Goal: Transaction & Acquisition: Purchase product/service

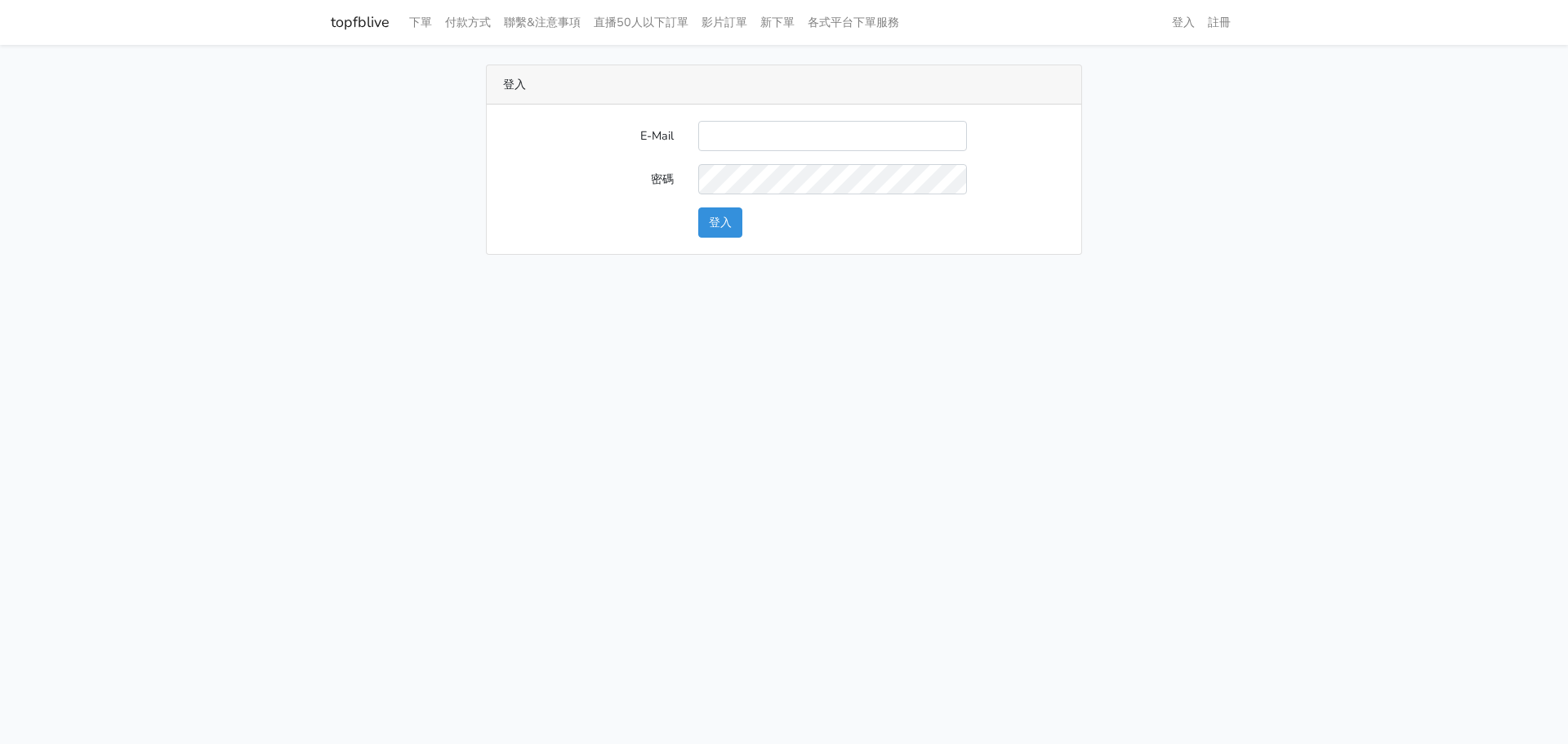
click at [823, 130] on input "E-Mail" at bounding box center [833, 135] width 269 height 30
type input "gftv30000@yahoo.com.tw"
click at [786, 271] on main "登入 E-Mail gftv30000@yahoo.com.tw 密碼 登入" at bounding box center [784, 160] width 1568 height 229
click at [505, 212] on div "登入" at bounding box center [784, 223] width 586 height 30
click at [727, 227] on button "登入" at bounding box center [720, 223] width 44 height 30
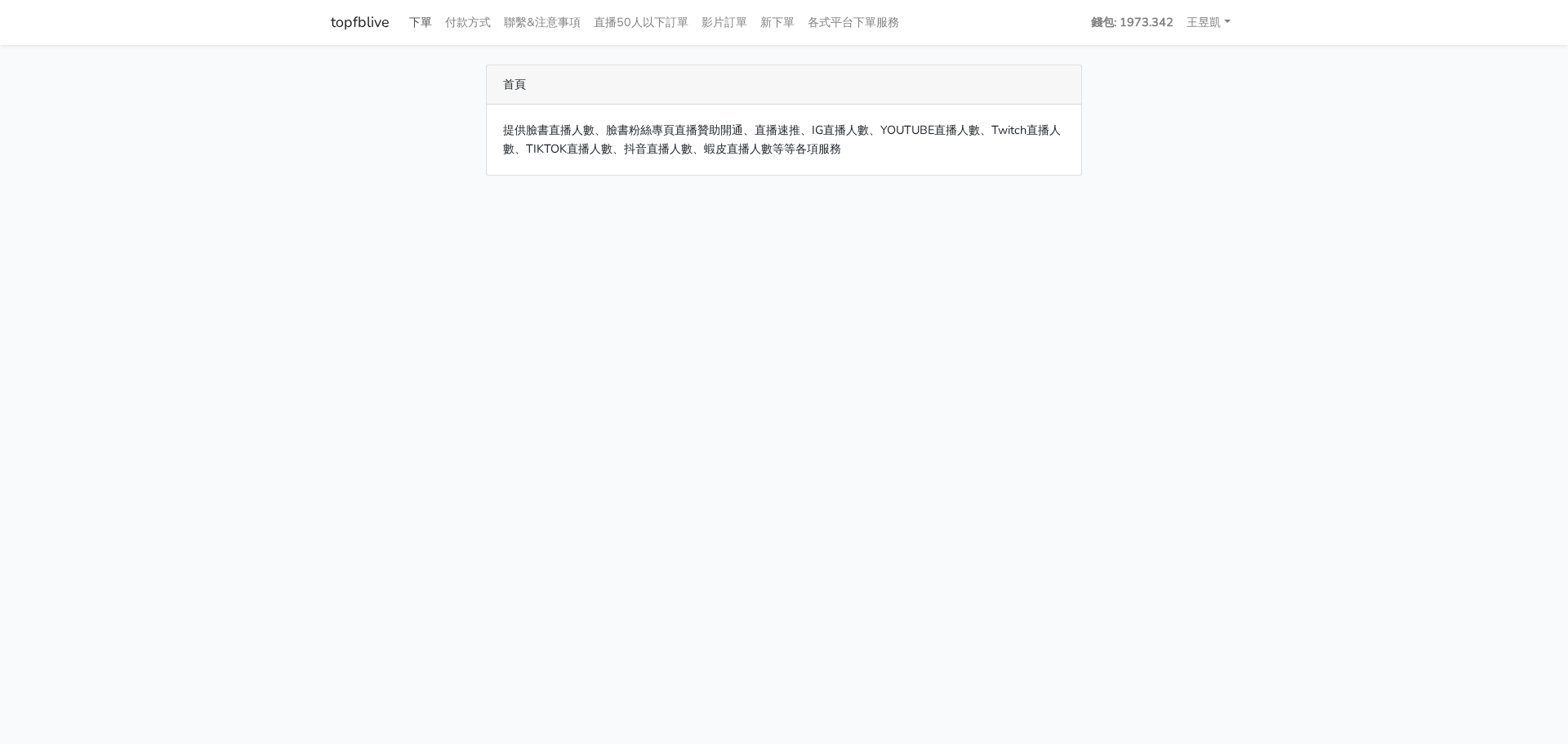
click at [428, 18] on link "下單" at bounding box center [421, 23] width 36 height 31
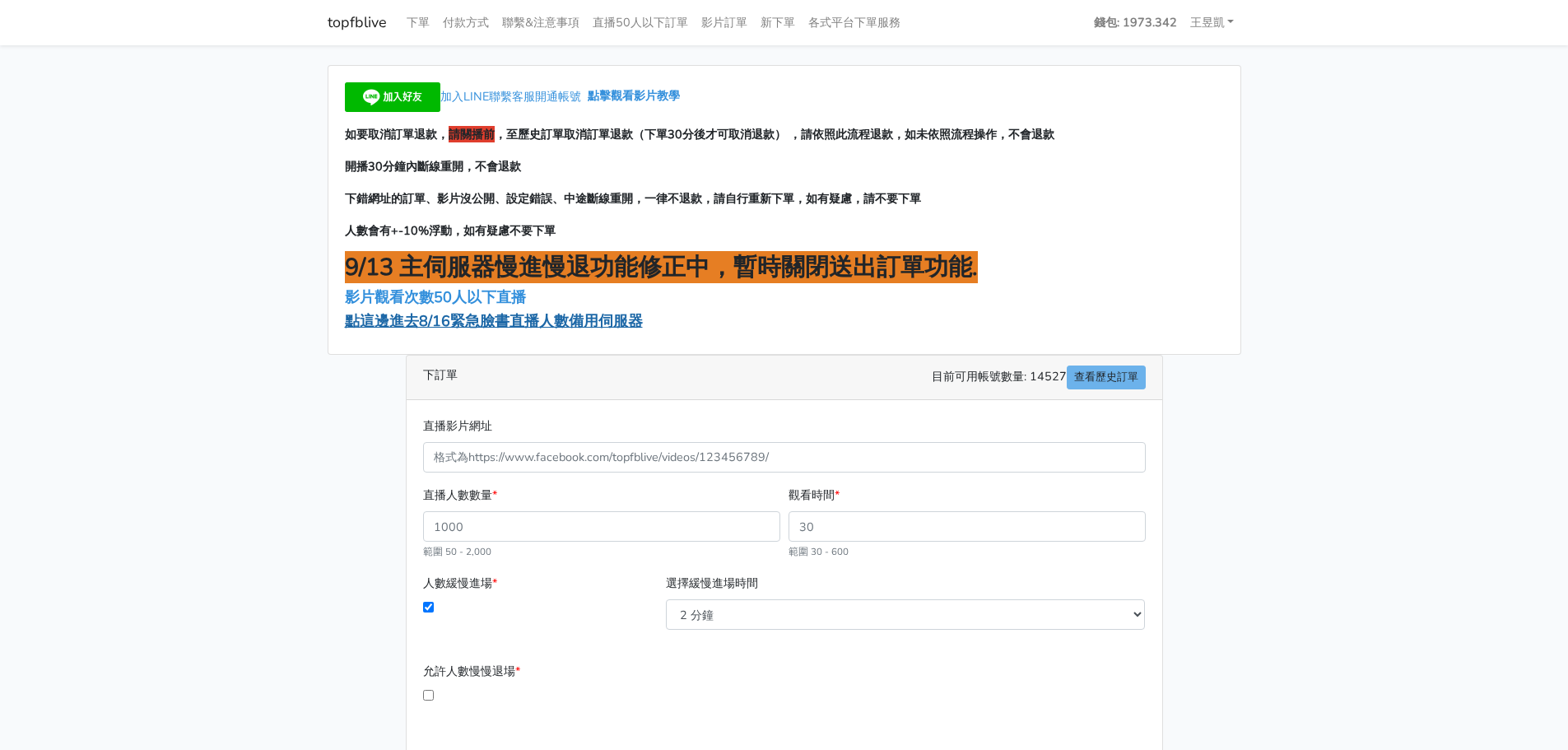
click at [464, 317] on span "點這邊進去8/16緊急臉書直播人數備用伺服器" at bounding box center [493, 321] width 298 height 20
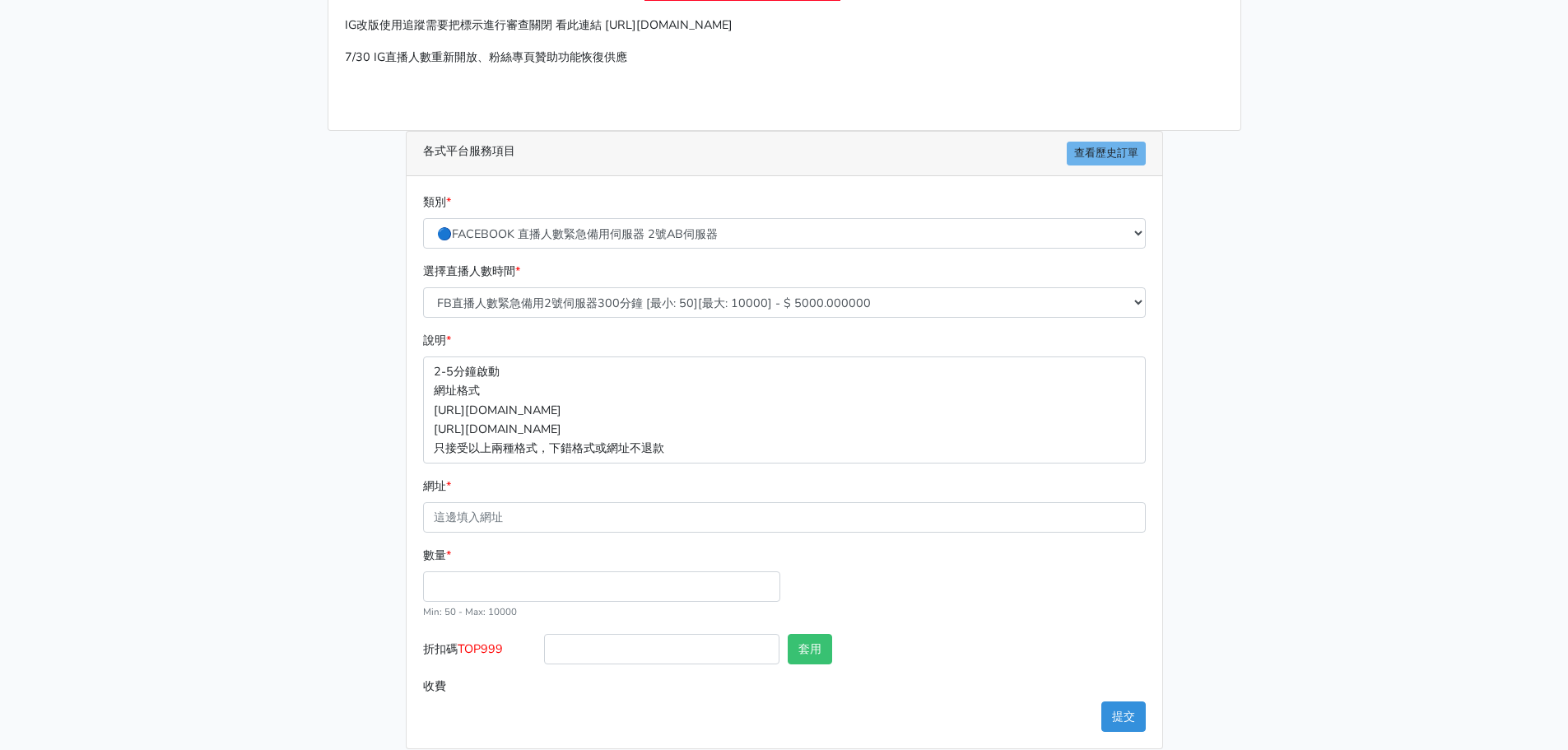
scroll to position [165, 0]
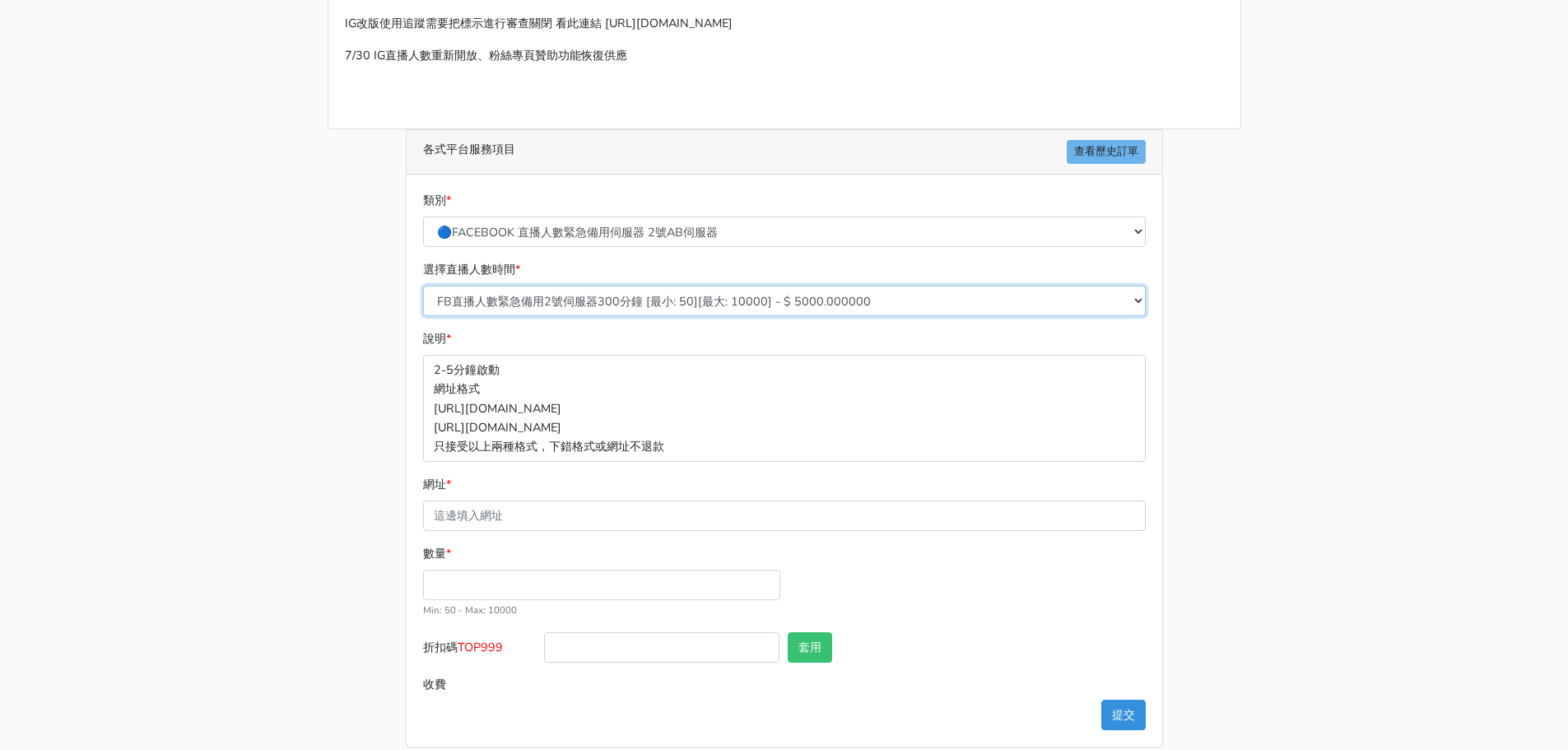
click at [528, 308] on select "FB直播人數緊急備用2號伺服器300分鐘 [最小: 50][最大: 10000] - $ 5000.000000 FB直播人數緊急備用2號伺服器60分鐘 [最…" at bounding box center [784, 300] width 723 height 31
select select "574"
click at [423, 286] on select "FB直播人數緊急備用2號伺服器300分鐘 [最小: 50][最大: 10000] - $ 5000.000000 FB直播人數緊急備用2號伺服器60分鐘 [最…" at bounding box center [784, 300] width 723 height 31
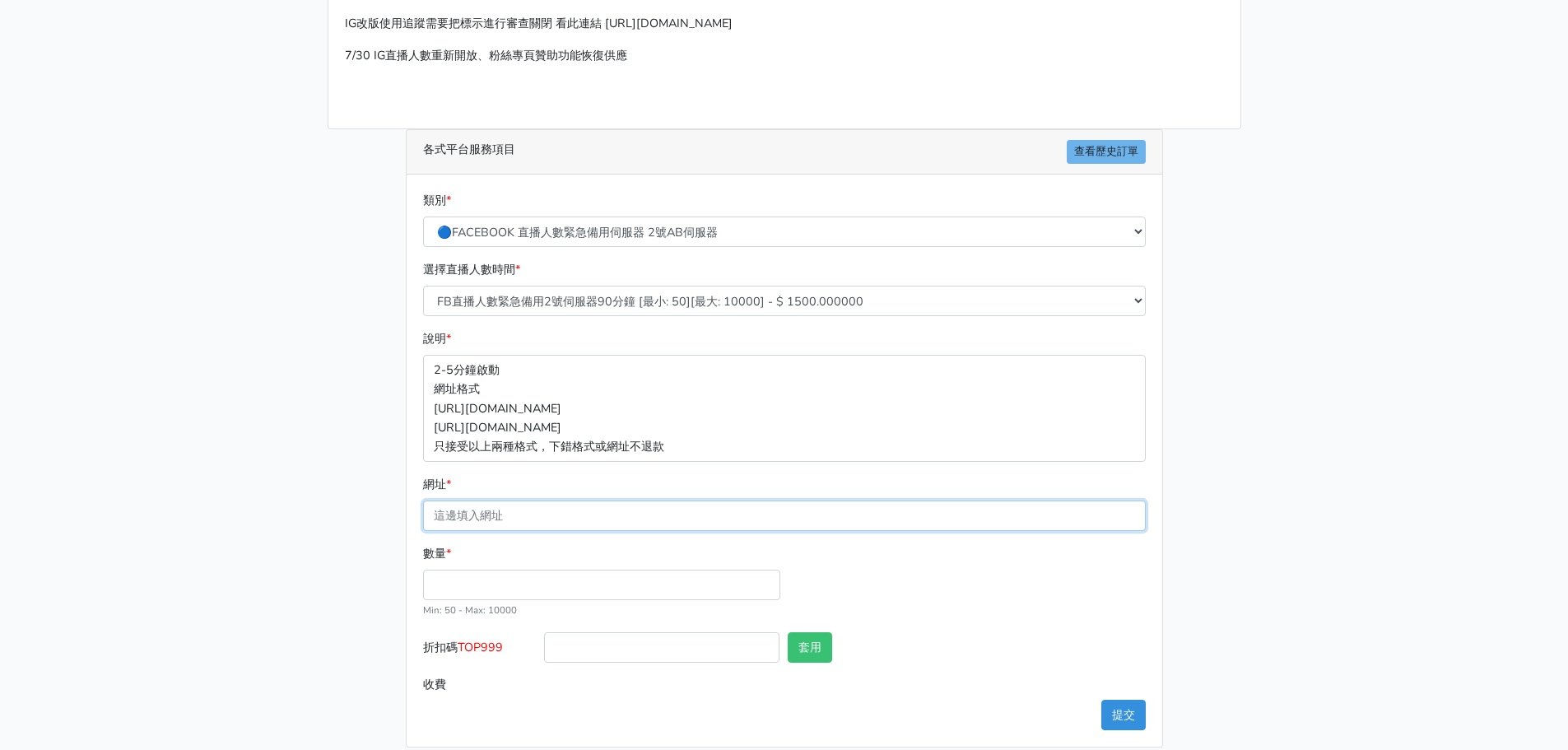
drag, startPoint x: 533, startPoint y: 517, endPoint x: 522, endPoint y: 527, distance: 14.9
click at [532, 517] on input "網址 *" at bounding box center [784, 515] width 723 height 31
paste input "[URL][DOMAIN_NAME]"
type input "[URL][DOMAIN_NAME]"
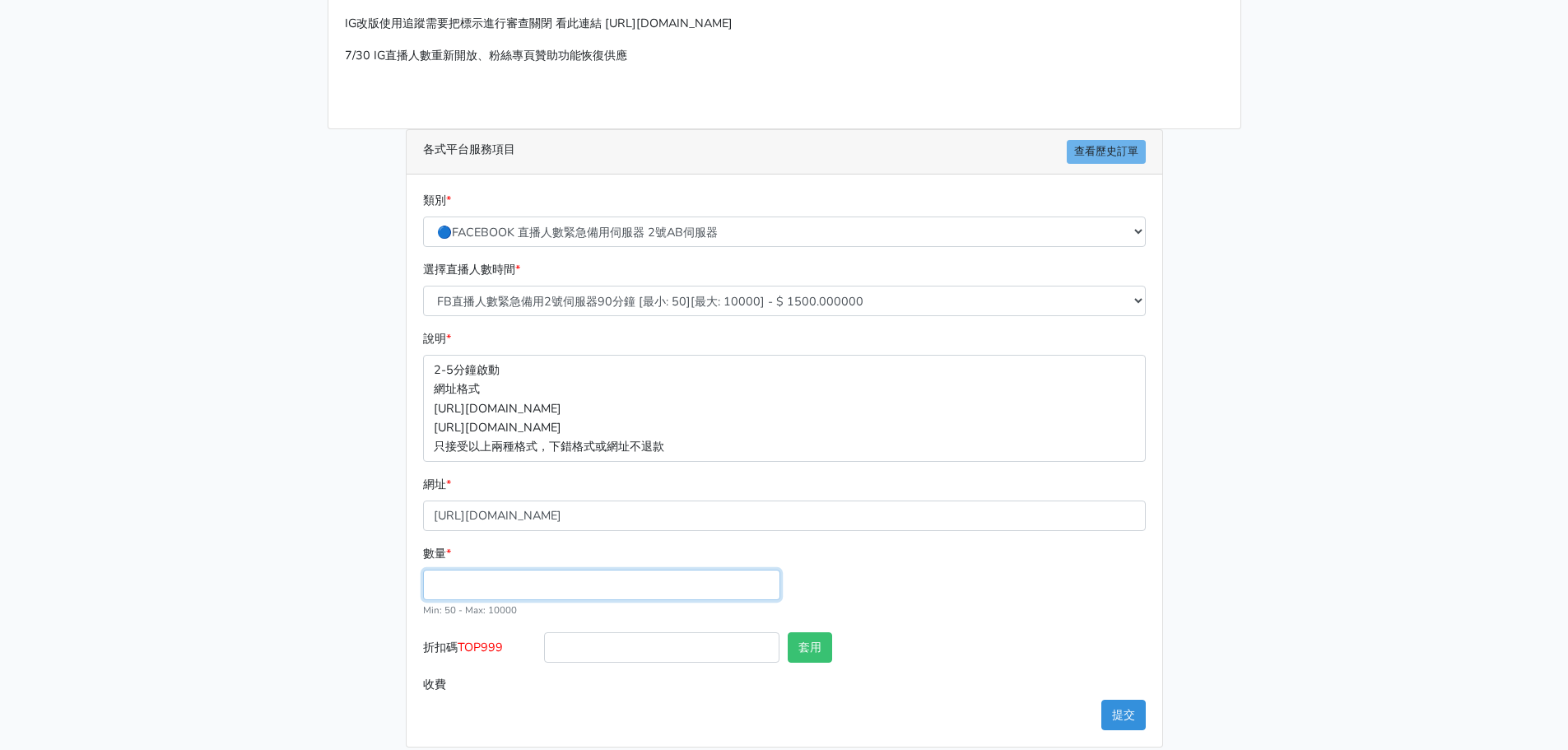
click at [484, 589] on input "數量 *" at bounding box center [601, 584] width 357 height 31
type input "100"
type input "150.000"
click at [855, 596] on div "數量 * 100 Min: 50 - [PERSON_NAME]: 10000" at bounding box center [784, 587] width 731 height 88
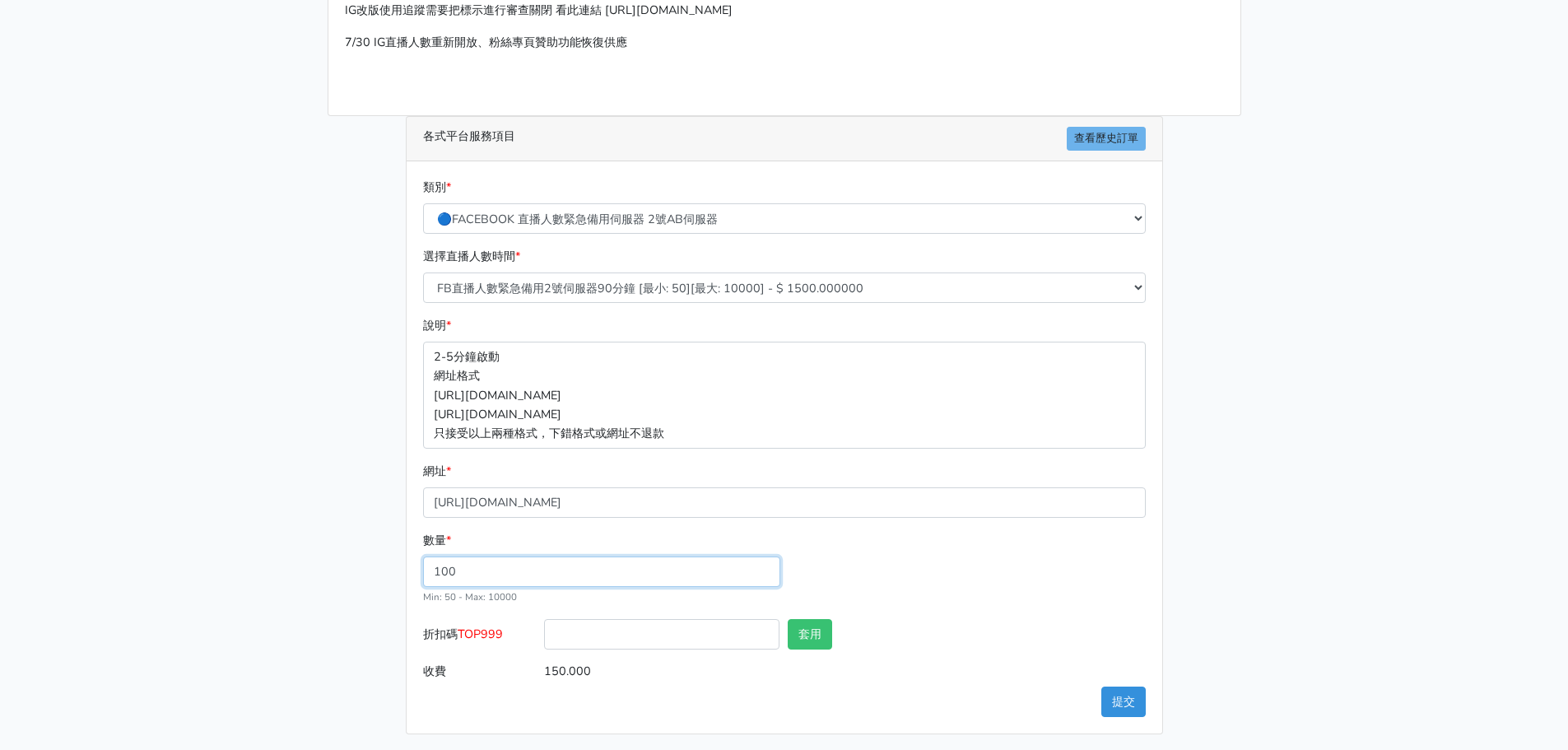
scroll to position [182, 0]
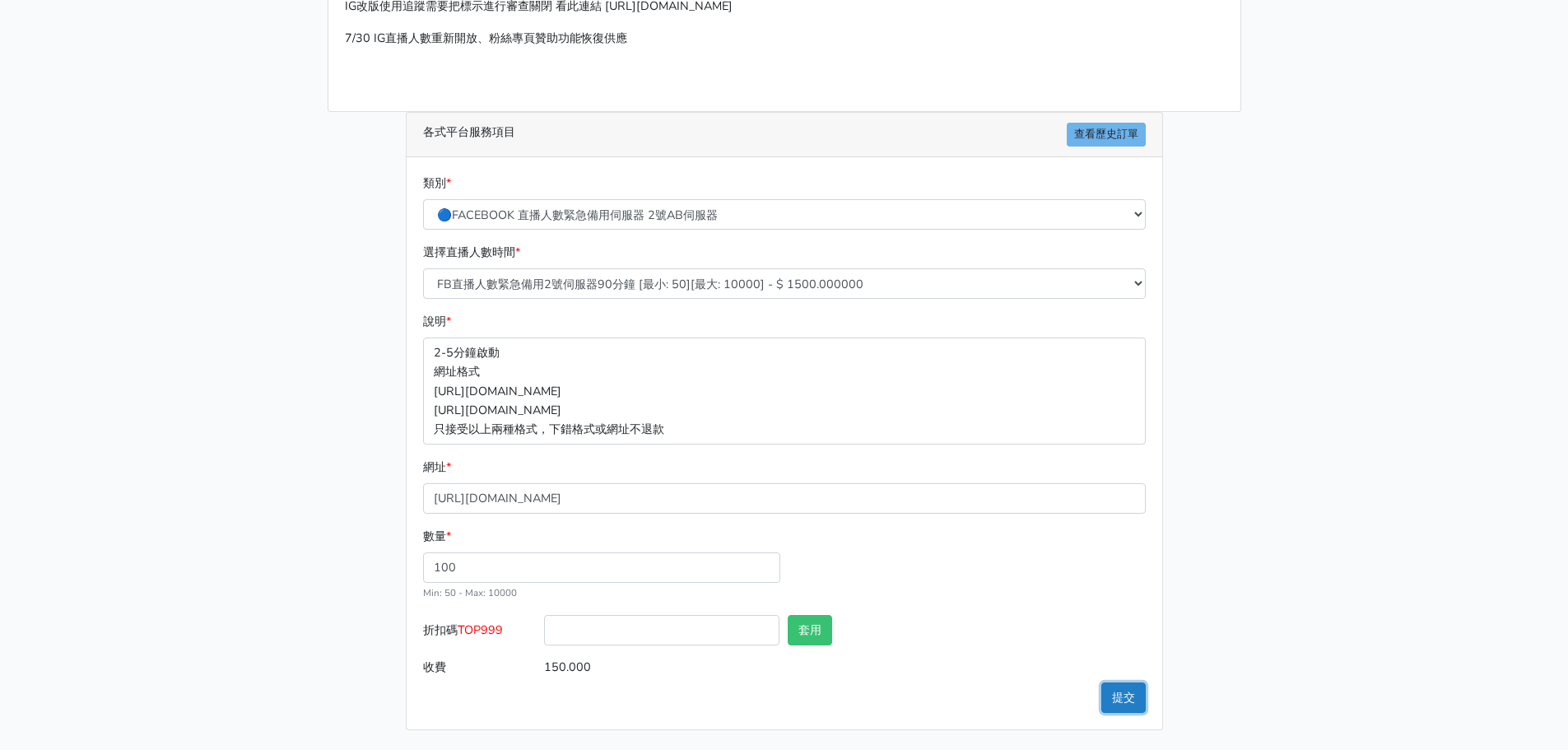
click at [1103, 704] on button "提交" at bounding box center [1123, 697] width 44 height 31
